Goal: Navigation & Orientation: Find specific page/section

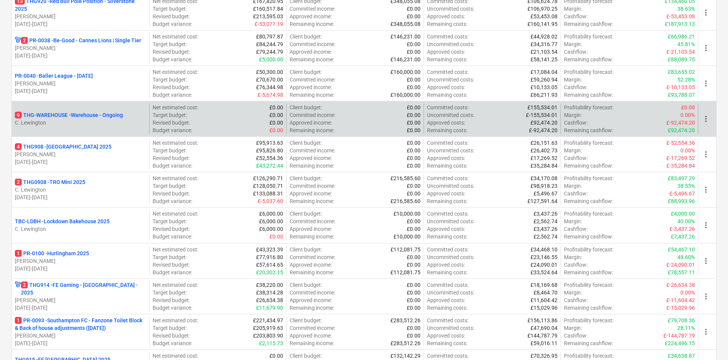
scroll to position [190, 0]
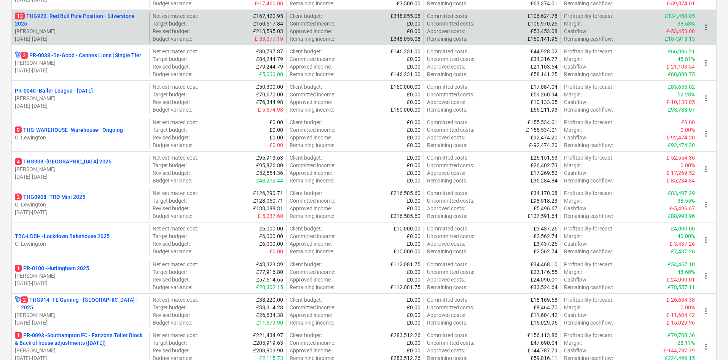
click at [96, 21] on p "13 THG920 - Red Bull Pole Position - Silverstone 2025" at bounding box center [80, 19] width 131 height 15
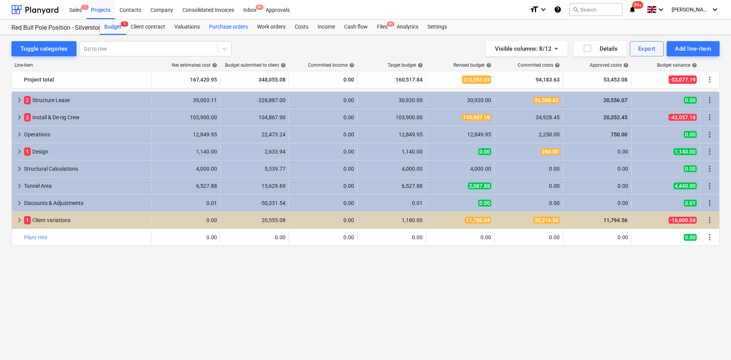
click at [236, 29] on div "Purchase orders" at bounding box center [228, 26] width 48 height 15
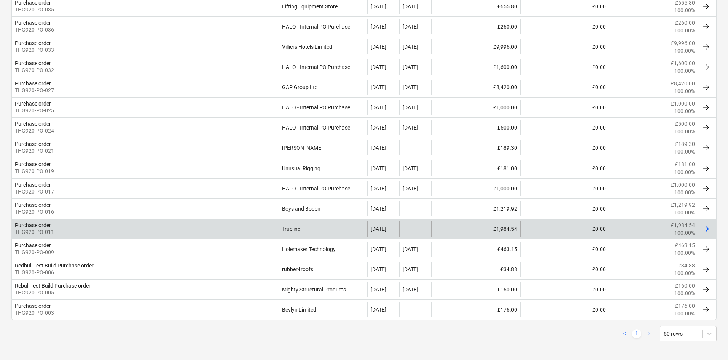
scroll to position [387, 0]
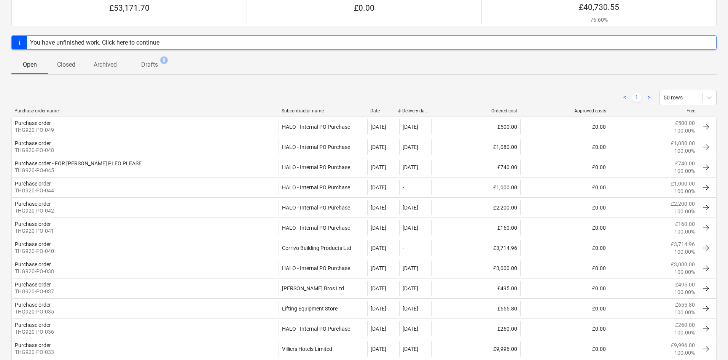
click at [144, 64] on p "Drafts" at bounding box center [149, 64] width 17 height 9
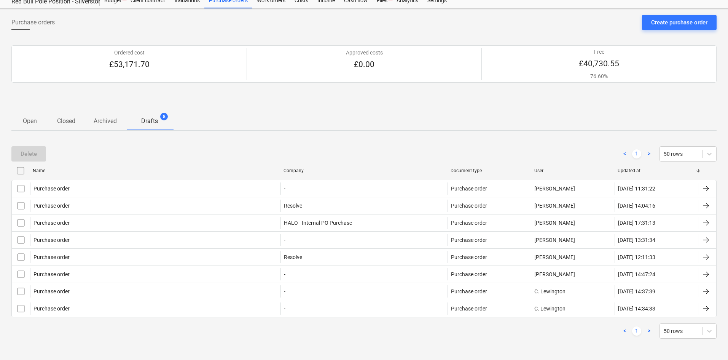
scroll to position [26, 0]
click at [24, 123] on p "Open" at bounding box center [30, 120] width 18 height 9
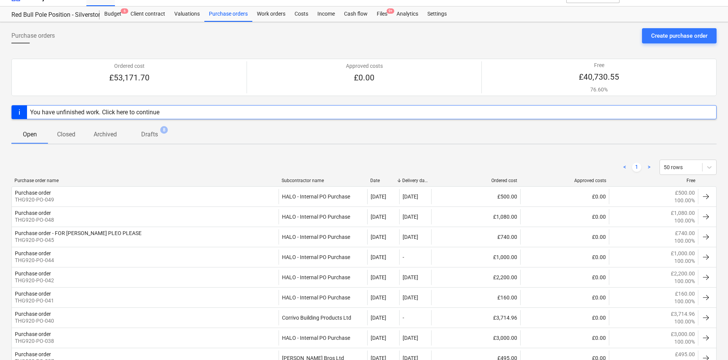
scroll to position [6, 0]
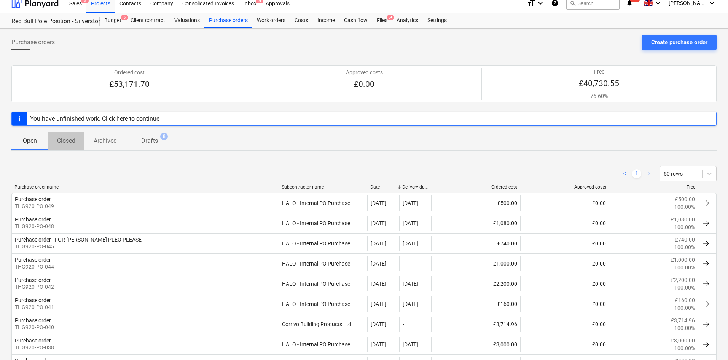
click at [71, 142] on p "Closed" at bounding box center [66, 140] width 18 height 9
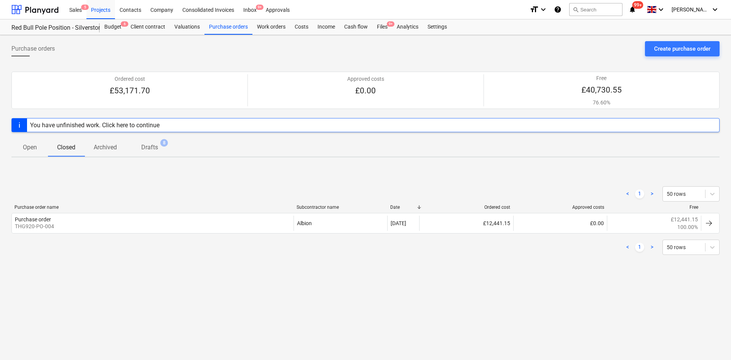
click at [114, 148] on p "Archived" at bounding box center [105, 147] width 23 height 9
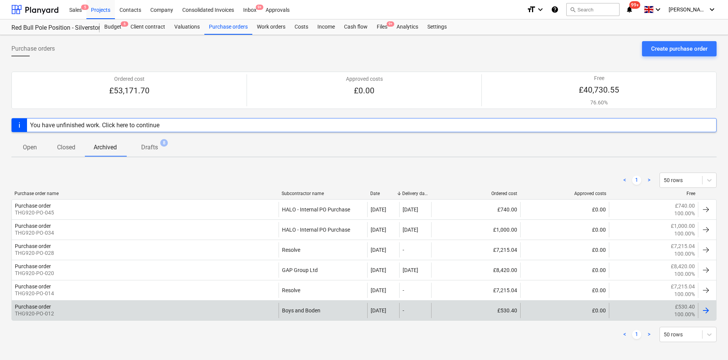
click at [80, 303] on div "Purchase order THG920-PO-012" at bounding box center [145, 309] width 267 height 15
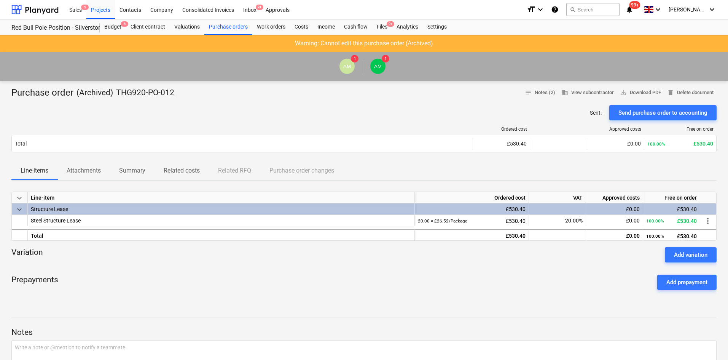
click at [87, 161] on button "Attachments" at bounding box center [83, 170] width 53 height 18
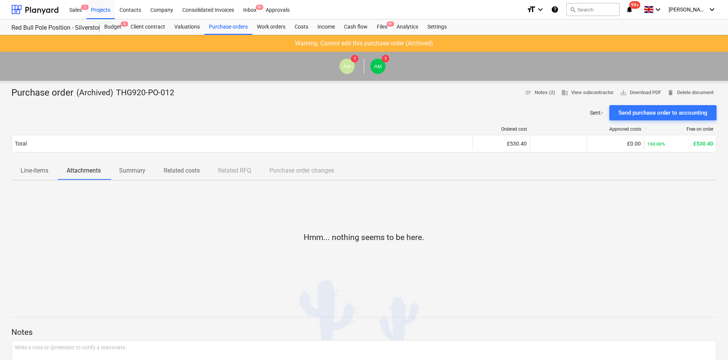
drag, startPoint x: 41, startPoint y: 173, endPoint x: 116, endPoint y: 129, distance: 87.6
click at [42, 173] on p "Line-items" at bounding box center [35, 170] width 28 height 9
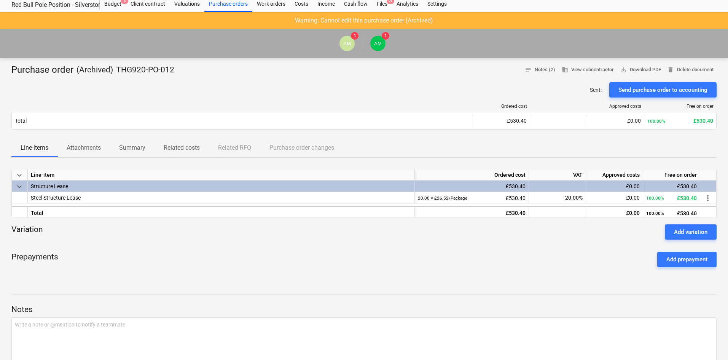
scroll to position [21, 0]
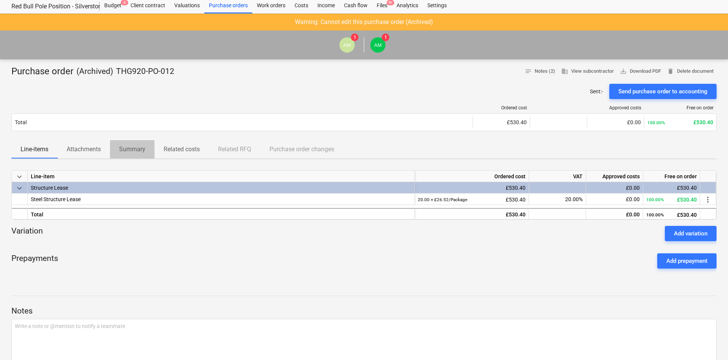
click at [131, 153] on p "Summary" at bounding box center [132, 149] width 26 height 9
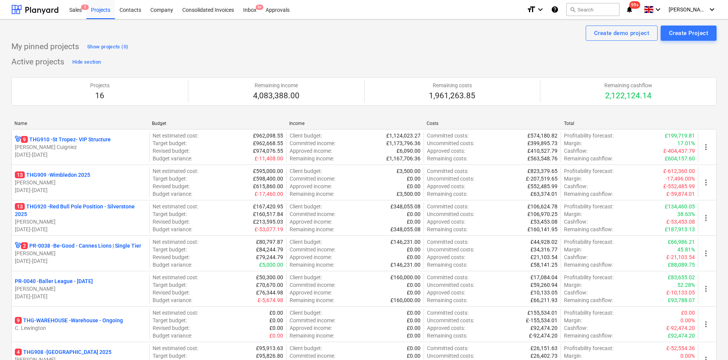
drag, startPoint x: 201, startPoint y: 0, endPoint x: 173, endPoint y: 43, distance: 51.1
click at [173, 43] on div "My pinned projects Show projects (0)" at bounding box center [363, 47] width 705 height 12
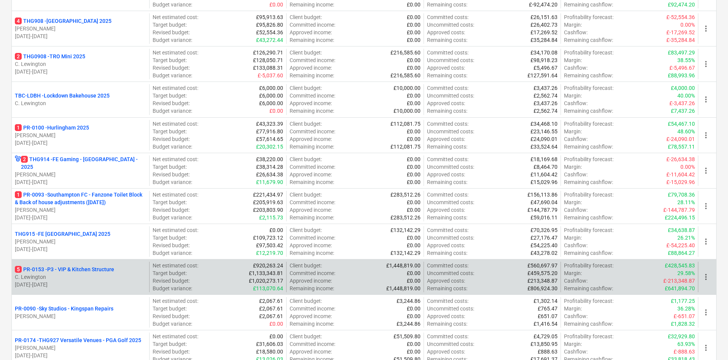
scroll to position [397, 0]
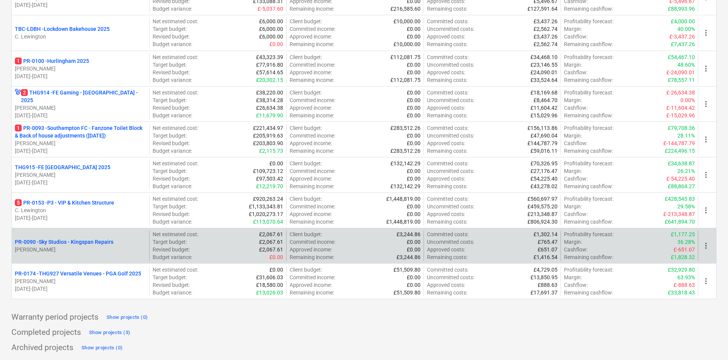
click at [91, 252] on p "[PERSON_NAME]" at bounding box center [80, 249] width 131 height 8
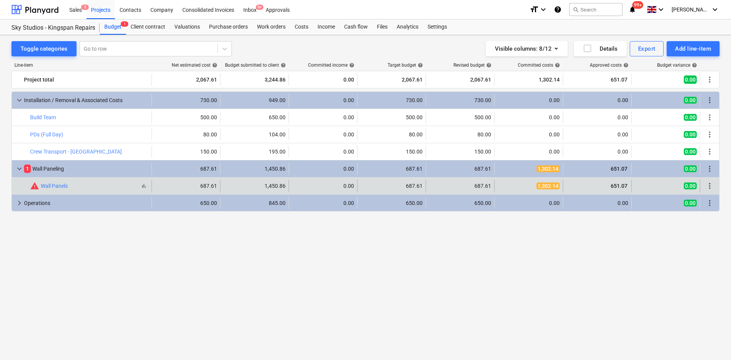
click at [109, 186] on div "bar_chart warning Wall Panels" at bounding box center [89, 185] width 118 height 9
click at [33, 185] on span "warning" at bounding box center [34, 185] width 9 height 9
click at [34, 186] on span "warning" at bounding box center [34, 185] width 9 height 9
click at [144, 187] on span "bar_chart" at bounding box center [144, 186] width 6 height 6
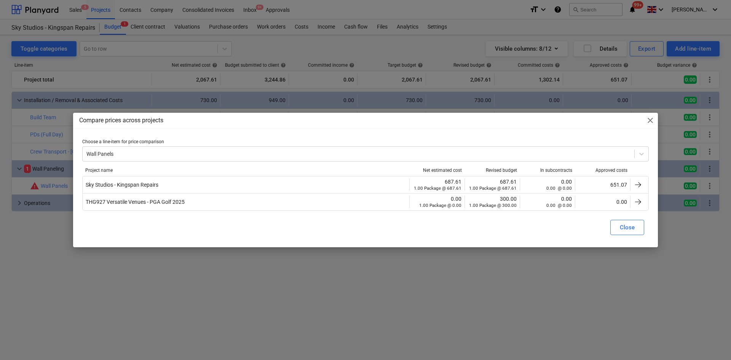
click at [138, 273] on div "Compare prices across projects close Choose a line-item for price comparison Wa…" at bounding box center [365, 180] width 731 height 360
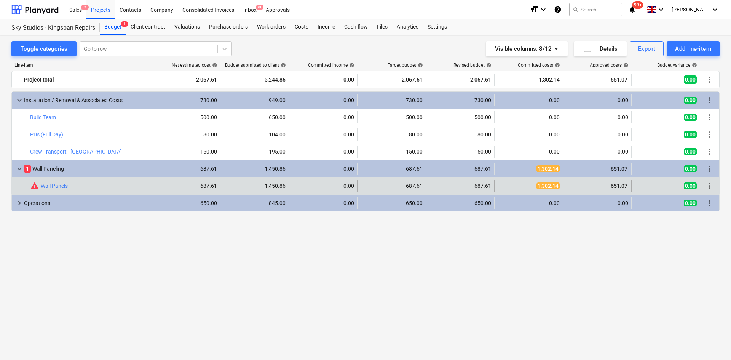
click at [550, 188] on span "1,302.14" at bounding box center [547, 185] width 23 height 7
drag, startPoint x: 550, startPoint y: 188, endPoint x: 710, endPoint y: 186, distance: 160.2
click at [710, 186] on span "more_vert" at bounding box center [709, 185] width 9 height 9
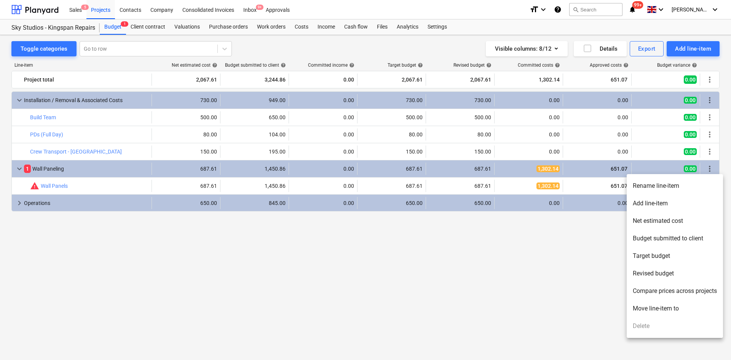
click at [48, 185] on div at bounding box center [365, 180] width 731 height 360
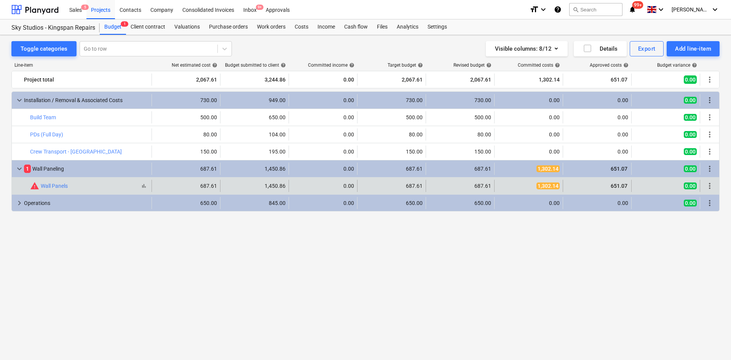
click at [47, 182] on div "warning Wall Panels" at bounding box center [49, 185] width 38 height 9
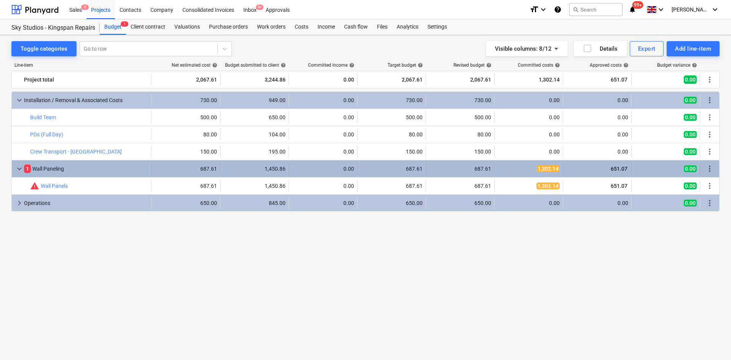
click at [43, 167] on div "1 Wall Paneling" at bounding box center [86, 168] width 124 height 12
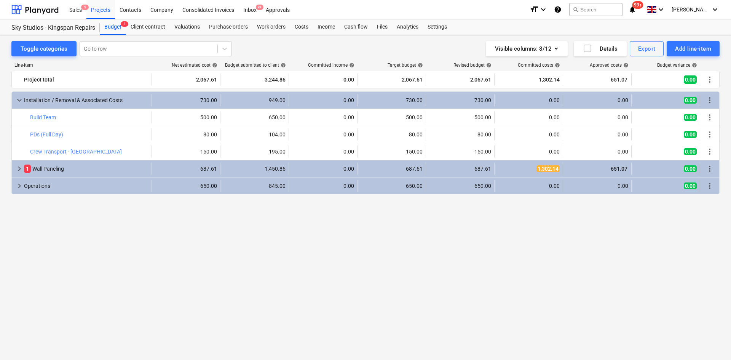
click at [43, 167] on div "1 Wall Paneling" at bounding box center [86, 168] width 124 height 12
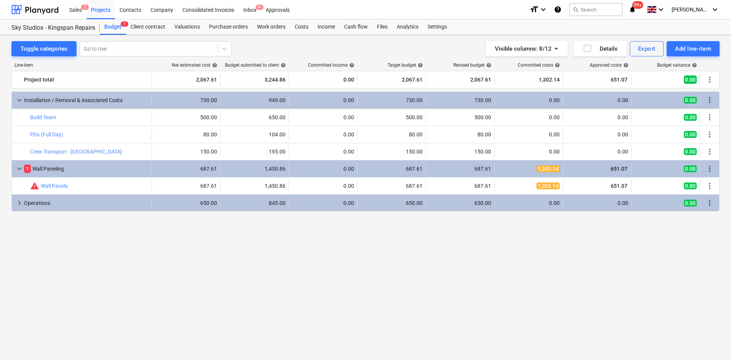
click at [147, 35] on div "Toggle categories Go to row Visible columns : 8/12 Details Export Add line-item…" at bounding box center [365, 190] width 731 height 311
click at [152, 30] on div "Client contract" at bounding box center [148, 26] width 44 height 15
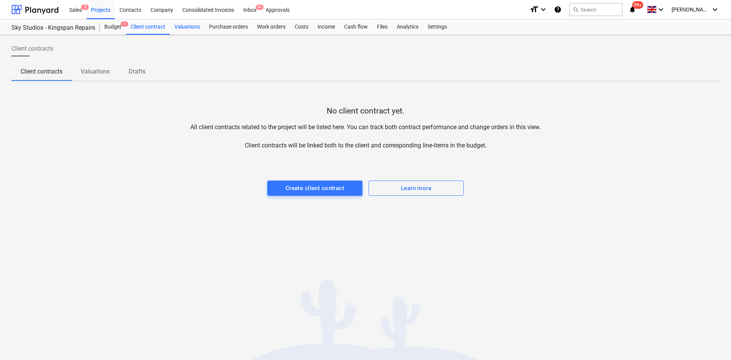
click at [183, 28] on div "Valuations" at bounding box center [187, 26] width 35 height 15
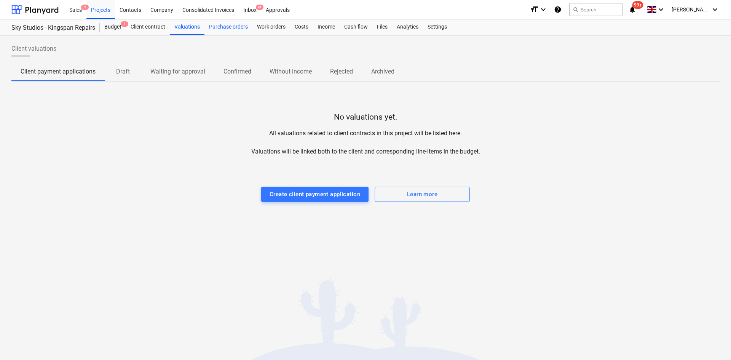
click at [232, 26] on div "Purchase orders" at bounding box center [228, 26] width 48 height 15
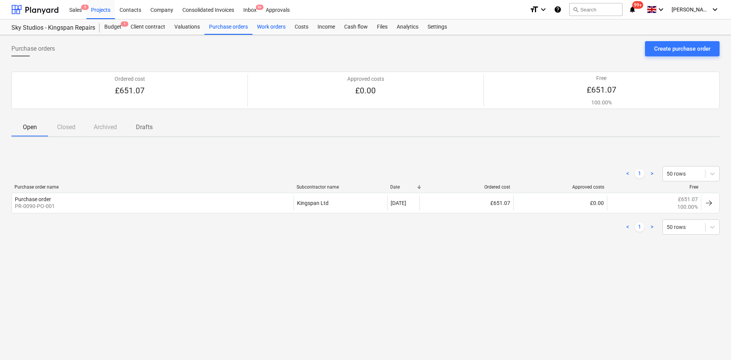
click at [272, 32] on div "Work orders" at bounding box center [271, 26] width 38 height 15
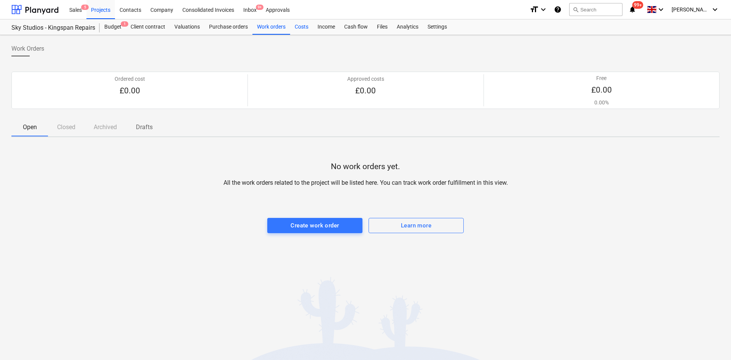
click at [296, 29] on div "Costs" at bounding box center [301, 26] width 23 height 15
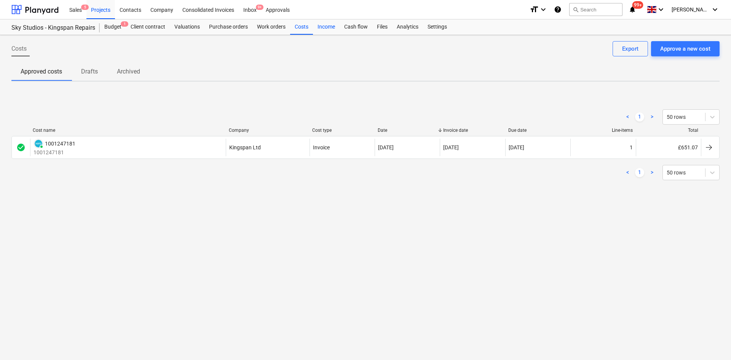
click at [326, 25] on div "Income" at bounding box center [326, 26] width 27 height 15
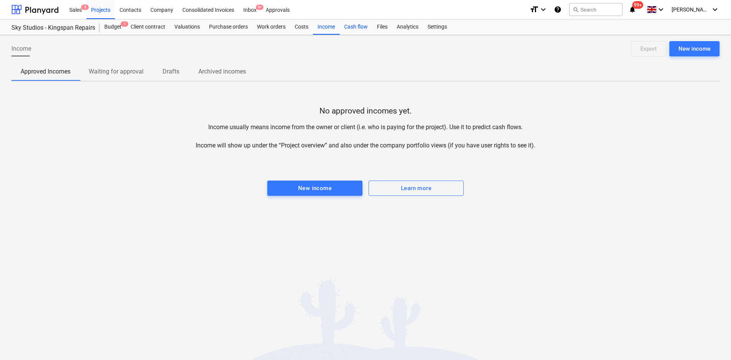
click at [353, 29] on div "Cash flow" at bounding box center [355, 26] width 33 height 15
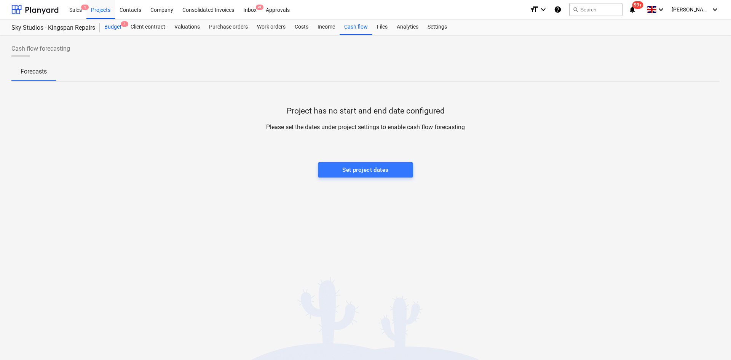
click at [114, 22] on div "Budget 1" at bounding box center [113, 26] width 26 height 15
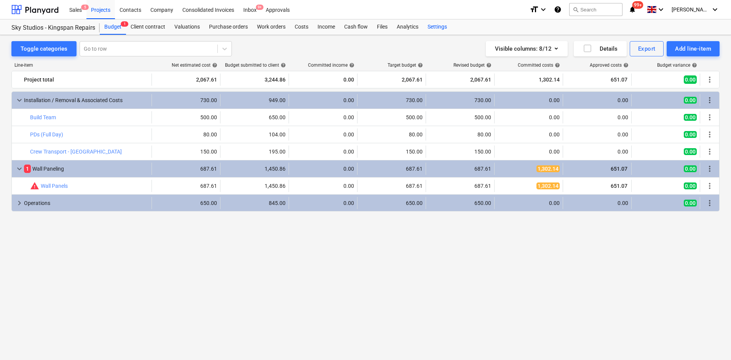
click at [439, 26] on div "Settings" at bounding box center [437, 26] width 29 height 15
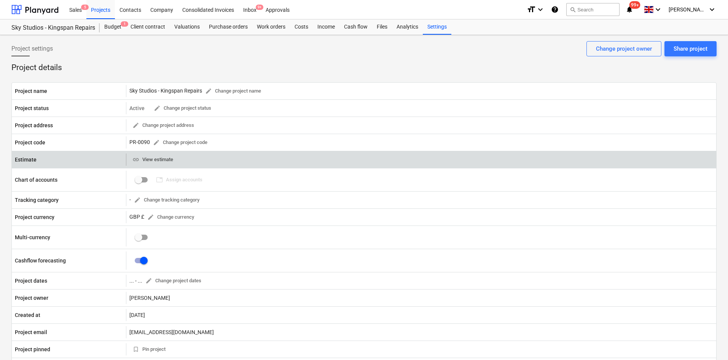
click at [156, 154] on button "link View estimate" at bounding box center [152, 160] width 47 height 12
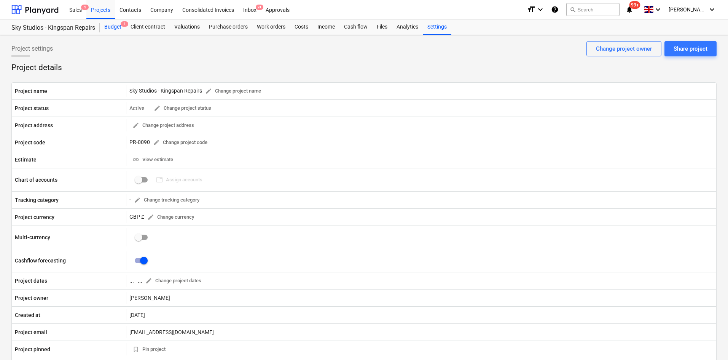
click at [110, 26] on div "Budget 1" at bounding box center [113, 26] width 26 height 15
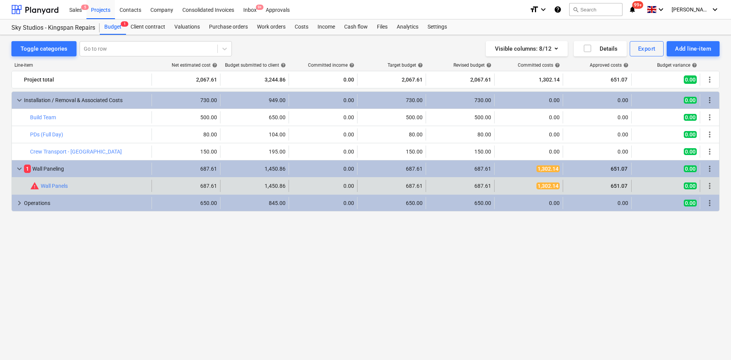
click at [707, 186] on span "more_vert" at bounding box center [709, 185] width 9 height 9
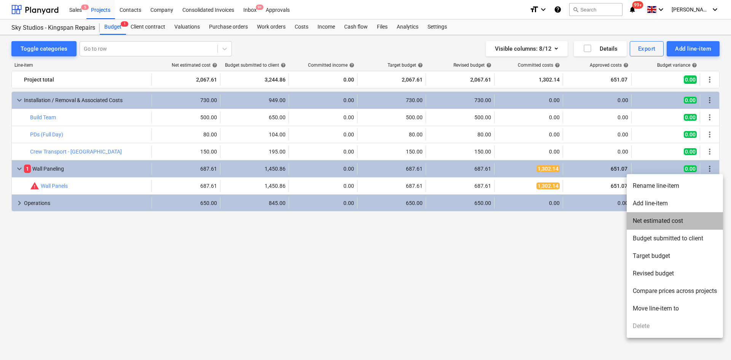
click at [688, 223] on li "Net estimated cost" at bounding box center [674, 221] width 96 height 18
type textarea "x"
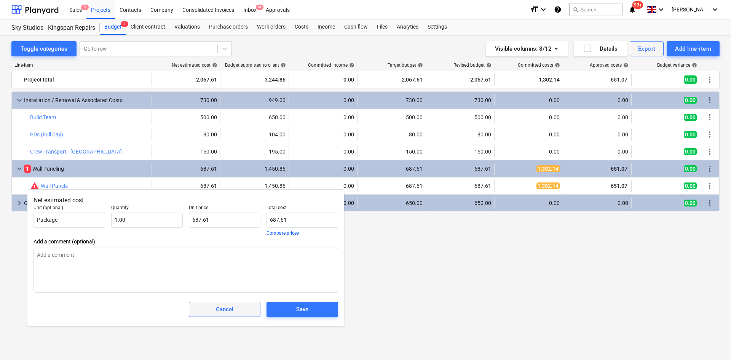
click at [229, 312] on div "Cancel" at bounding box center [225, 309] width 18 height 10
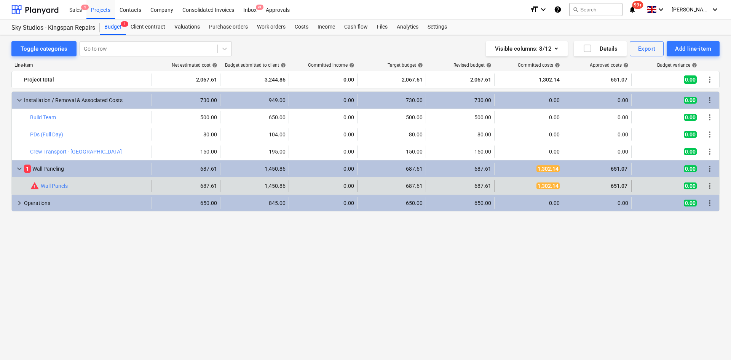
click at [707, 184] on span "more_vert" at bounding box center [709, 185] width 9 height 9
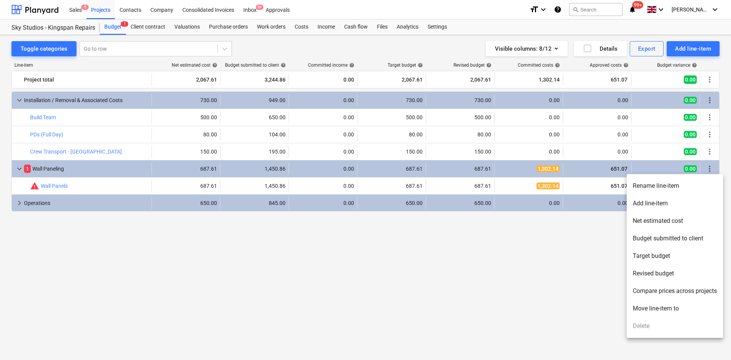
drag, startPoint x: 148, startPoint y: 89, endPoint x: 54, endPoint y: 53, distance: 101.0
click at [54, 53] on div at bounding box center [365, 180] width 731 height 360
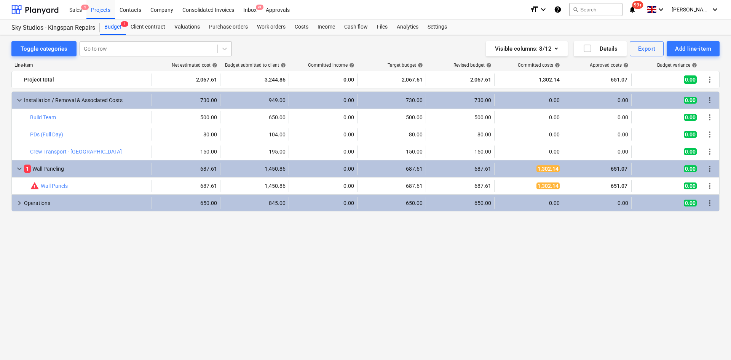
click at [165, 55] on div "Go to row" at bounding box center [156, 48] width 152 height 15
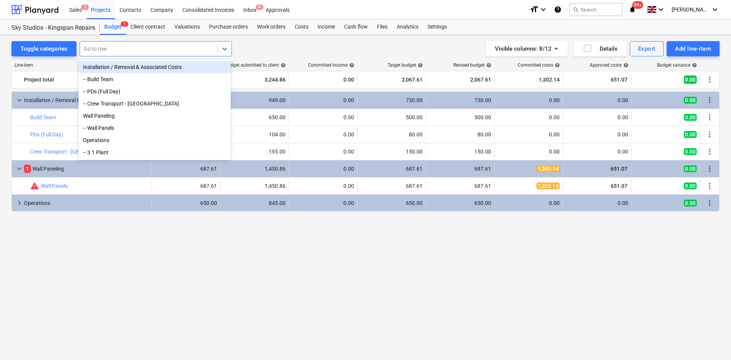
click at [165, 55] on div "Go to row" at bounding box center [156, 48] width 152 height 15
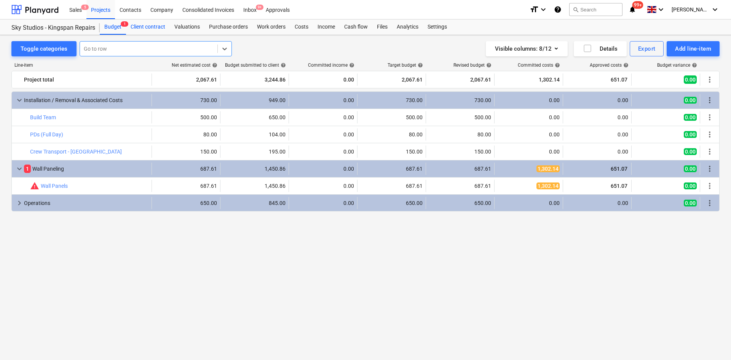
click at [141, 25] on div "Client contract" at bounding box center [148, 26] width 44 height 15
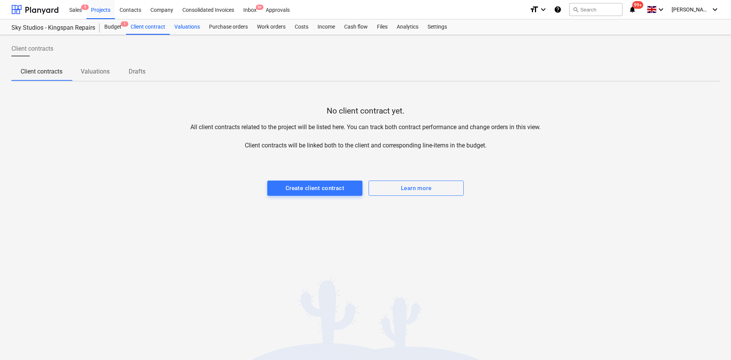
click at [185, 34] on div "Valuations" at bounding box center [187, 26] width 35 height 15
